Goal: Use online tool/utility

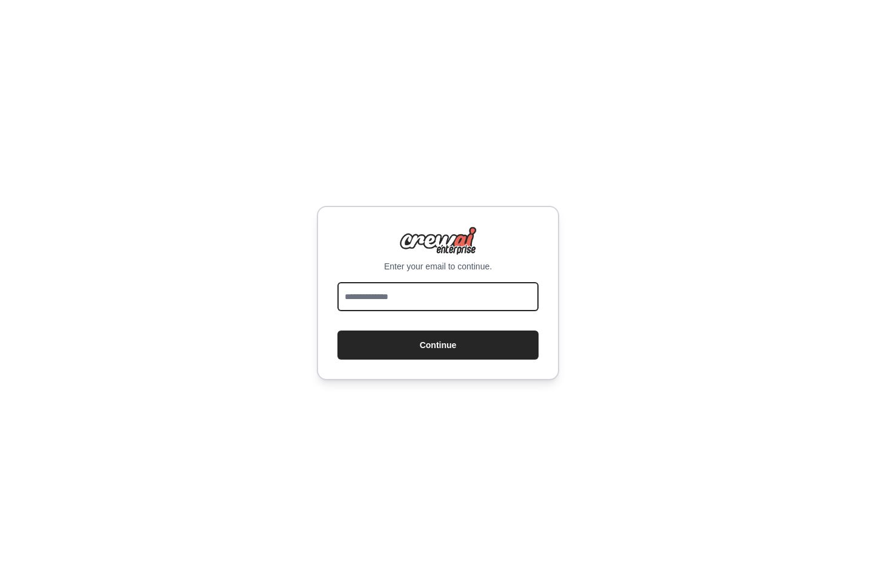
click at [409, 288] on input "email" at bounding box center [437, 296] width 201 height 29
type input "**********"
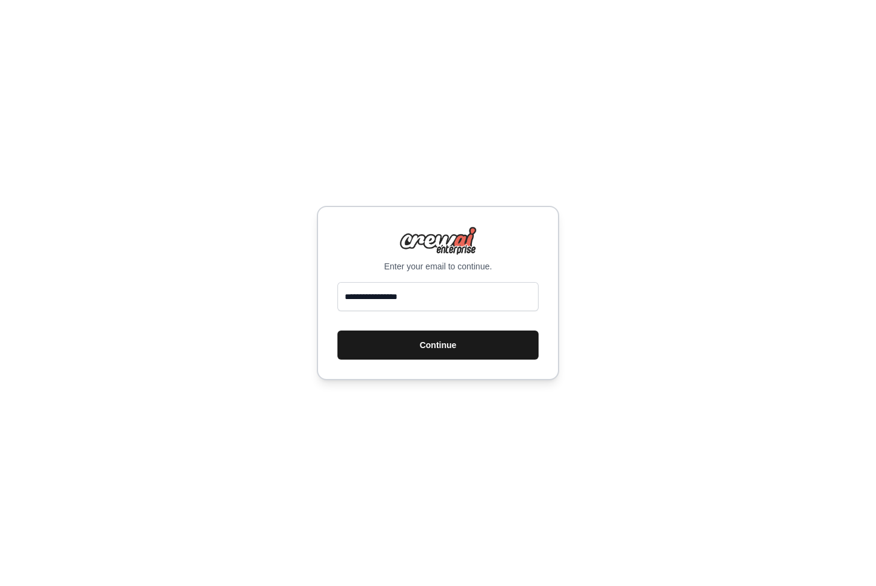
click at [422, 348] on button "Continue" at bounding box center [437, 345] width 201 height 29
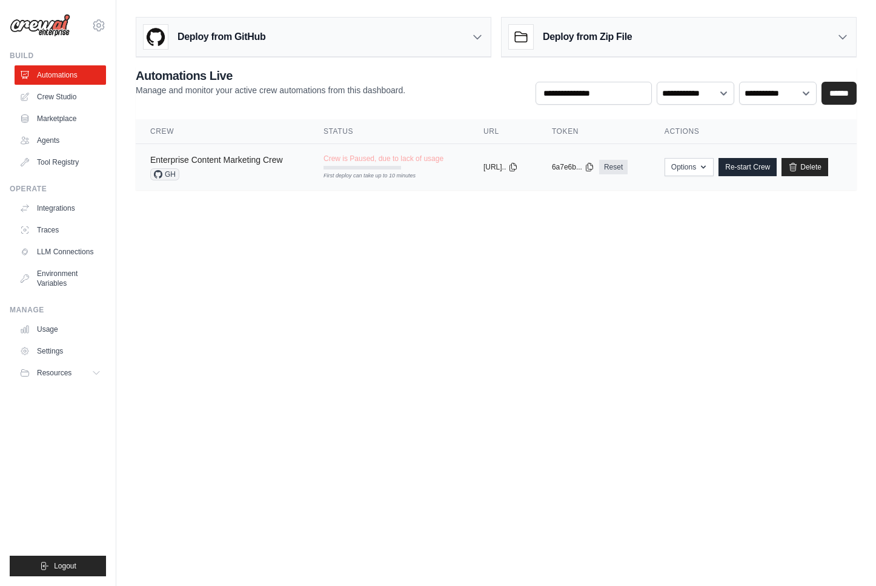
click at [257, 157] on link "Enterprise Content Marketing Crew" at bounding box center [216, 160] width 133 height 10
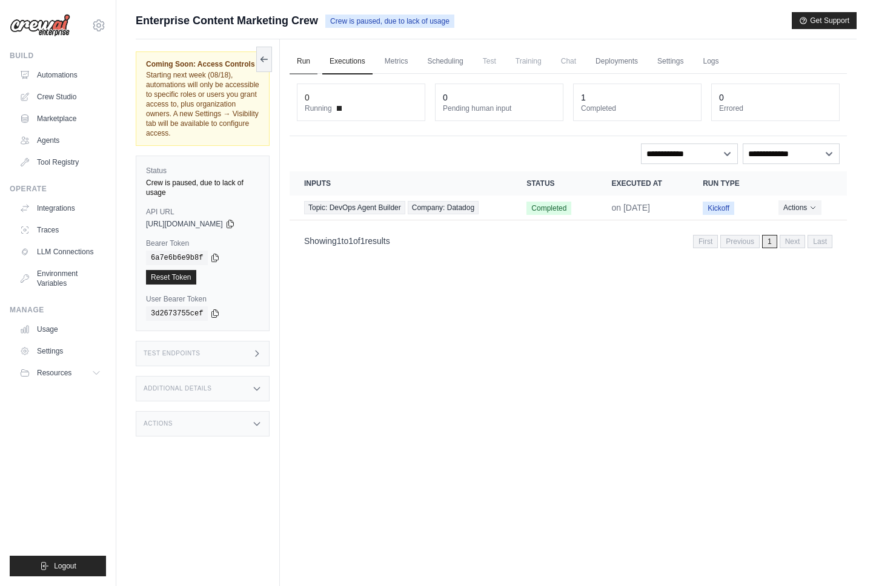
click at [311, 59] on link "Run" at bounding box center [303, 61] width 28 height 25
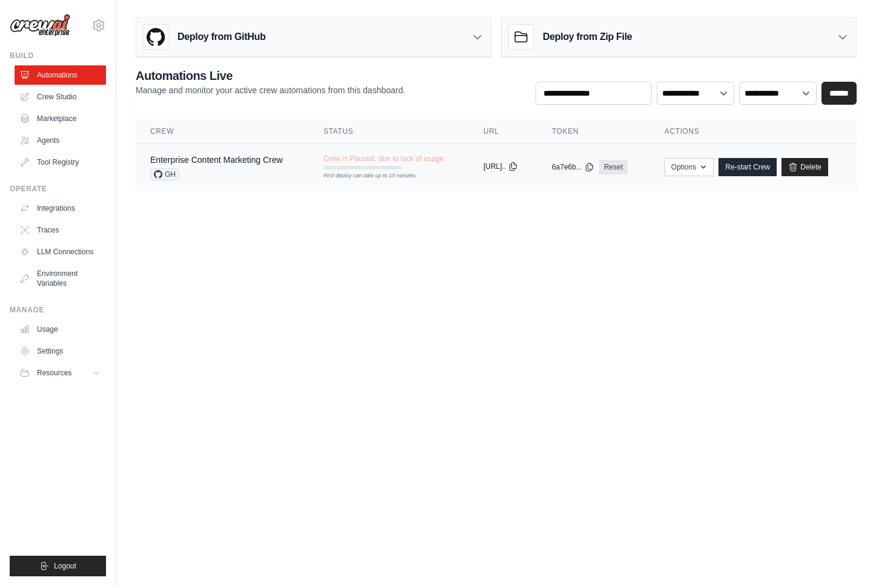
click at [518, 164] on icon at bounding box center [513, 167] width 10 height 10
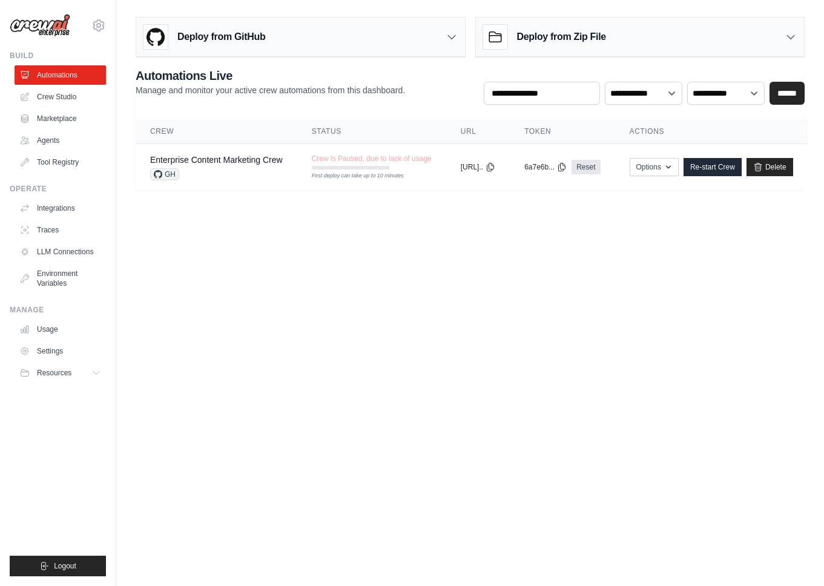
click at [494, 380] on body "[EMAIL_ADDRESS][DOMAIN_NAME] Settings Build Automations Crew Studio" at bounding box center [412, 293] width 824 height 586
